Goal: Transaction & Acquisition: Purchase product/service

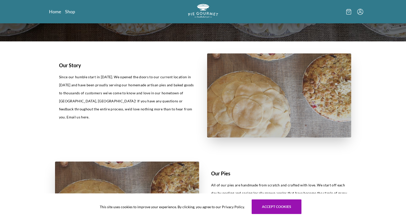
scroll to position [125, 0]
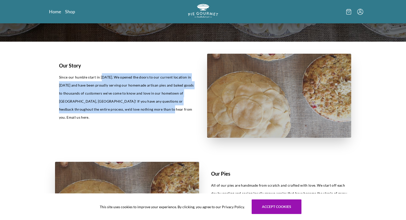
drag, startPoint x: 103, startPoint y: 76, endPoint x: 167, endPoint y: 117, distance: 76.4
click at [167, 117] on div "Our Story Since our humble start in [DATE]. We opened the doors to our current …" at bounding box center [127, 96] width 144 height 84
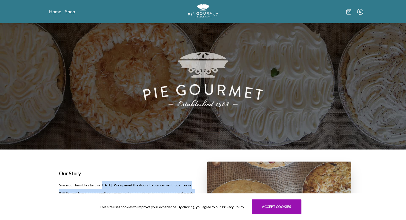
scroll to position [25, 0]
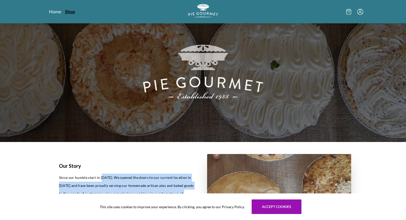
click at [71, 12] on link "Shop" at bounding box center [70, 12] width 10 height 6
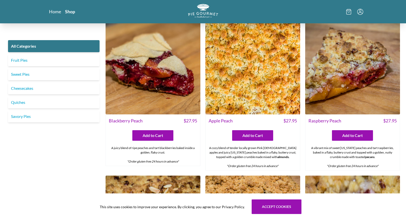
scroll to position [1565, 0]
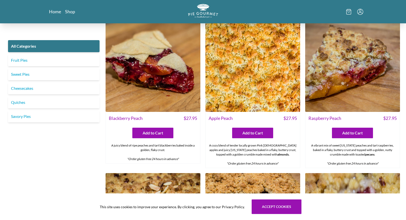
click at [152, 74] on img at bounding box center [153, 64] width 95 height 95
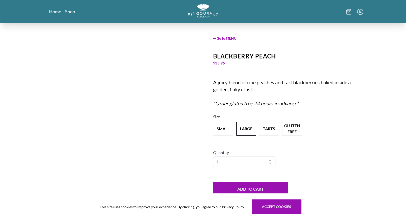
scroll to position [6, 0]
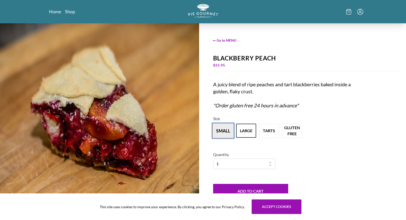
click at [220, 130] on button "small" at bounding box center [223, 131] width 22 height 16
click at [247, 130] on button "large" at bounding box center [246, 131] width 22 height 16
click at [219, 130] on button "small" at bounding box center [223, 131] width 22 height 16
click at [243, 130] on button "large" at bounding box center [246, 131] width 22 height 16
click at [272, 132] on button "tarts" at bounding box center [269, 131] width 22 height 16
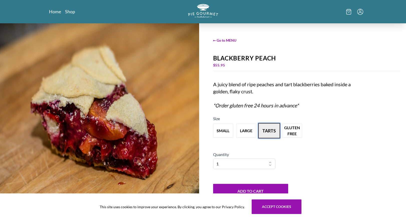
click at [271, 133] on button "tarts" at bounding box center [269, 131] width 22 height 16
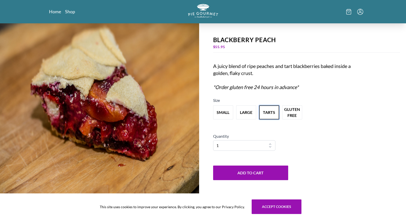
scroll to position [0, 0]
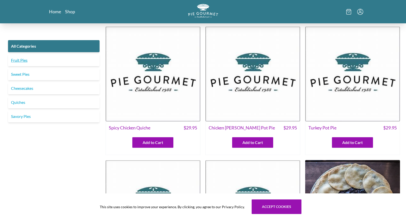
click at [21, 61] on link "Fruit Pies" at bounding box center [54, 60] width 92 height 12
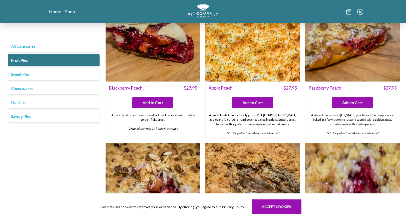
scroll to position [200, 0]
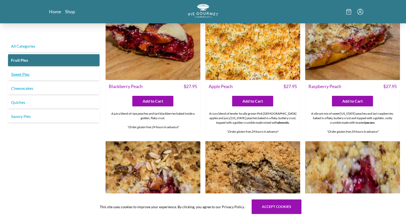
click at [19, 74] on link "Sweet Pies" at bounding box center [54, 74] width 92 height 12
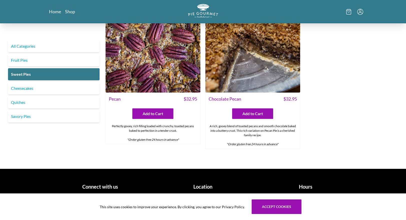
scroll to position [357, 0]
